Goal: Task Accomplishment & Management: Manage account settings

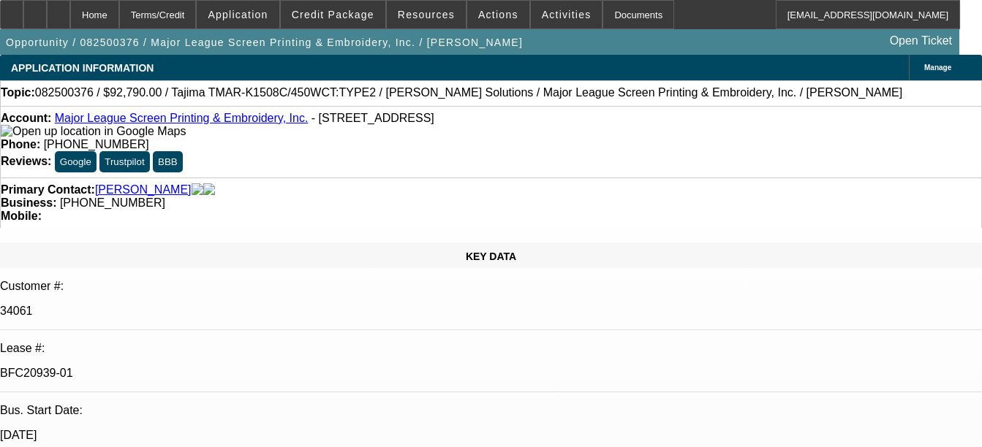
select select "0"
select select "2"
select select "0.1"
select select "4"
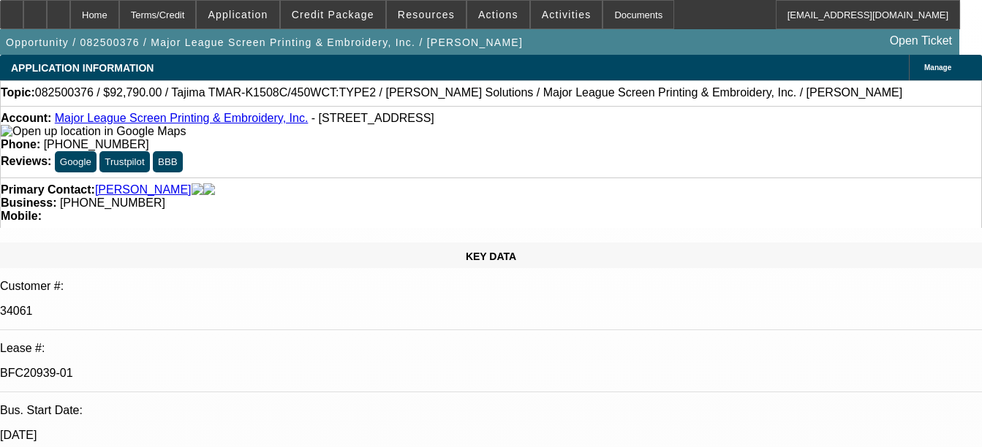
select select "0"
select select "2"
select select "0.1"
select select "4"
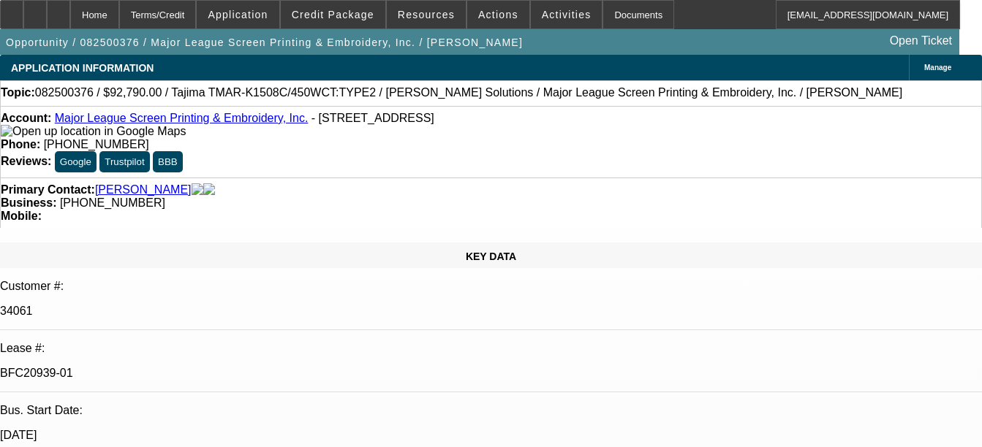
select select "0"
select select "2"
select select "0.1"
select select "4"
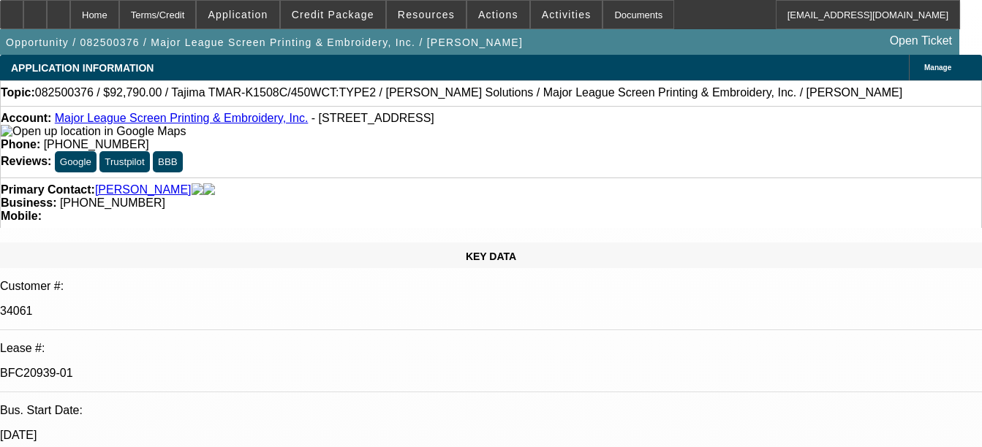
select select "0"
select select "2"
select select "0.1"
select select "4"
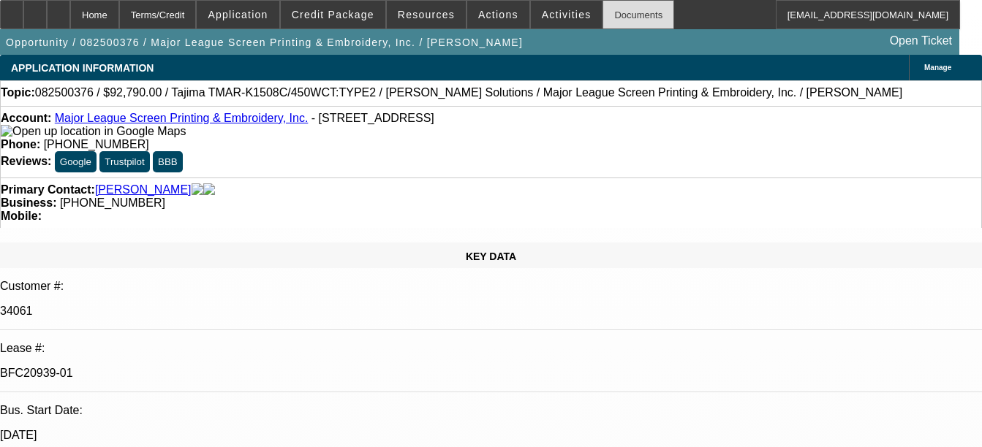
click at [621, 10] on div "Documents" at bounding box center [638, 14] width 72 height 29
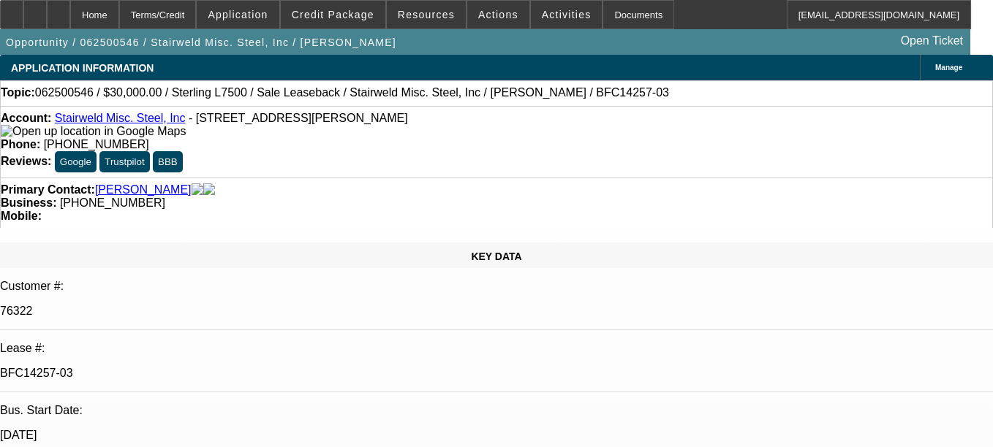
select select "0"
select select "2"
select select "0"
select select "6"
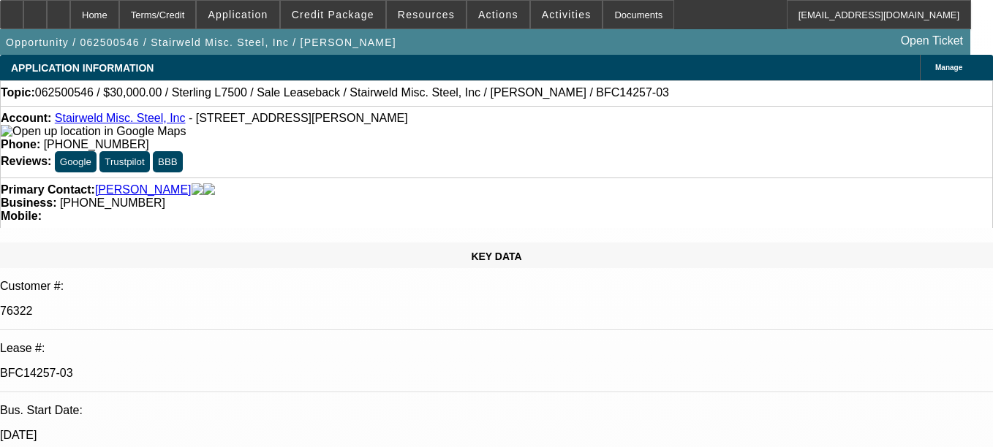
select select "0"
select select "2"
select select "0"
select select "6"
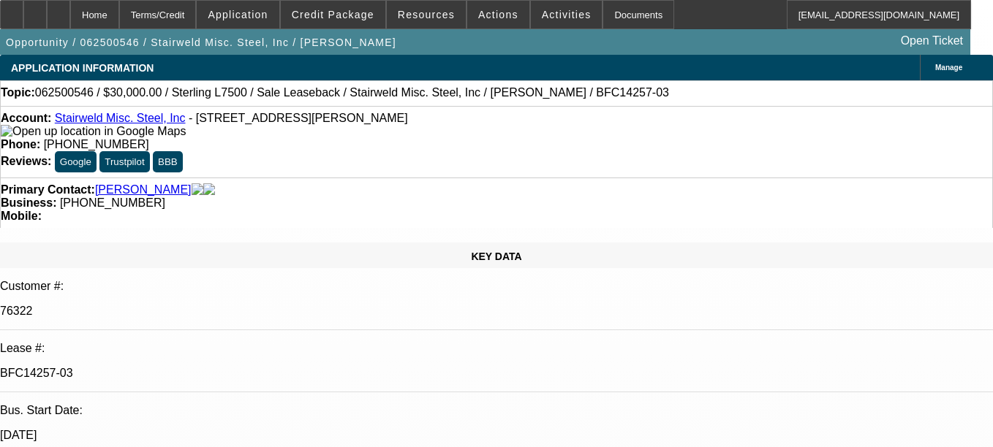
select select "0"
select select "2"
select select "0"
select select "6"
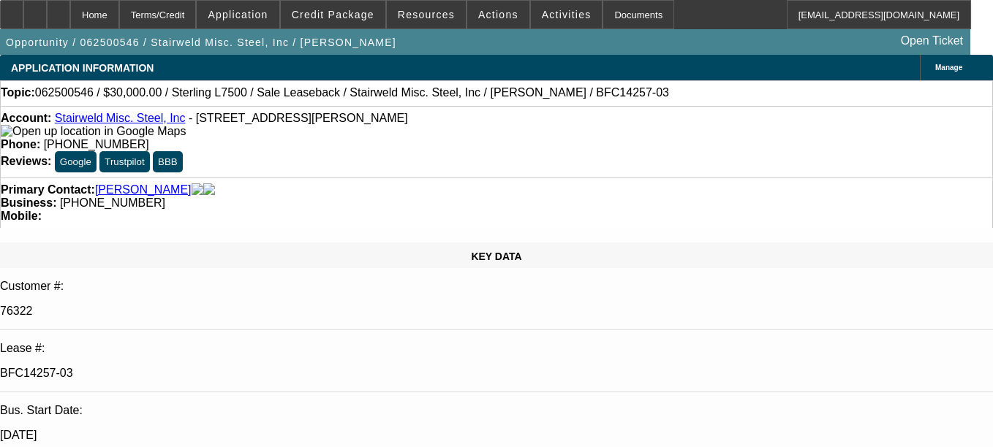
select select "0"
select select "2"
select select "0"
select select "6"
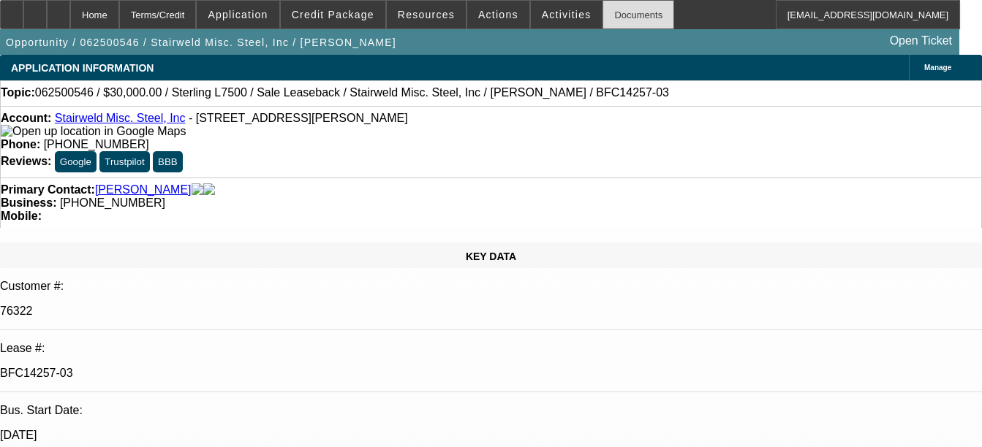
click at [623, 7] on div "Documents" at bounding box center [638, 14] width 72 height 29
